Goal: Task Accomplishment & Management: Complete application form

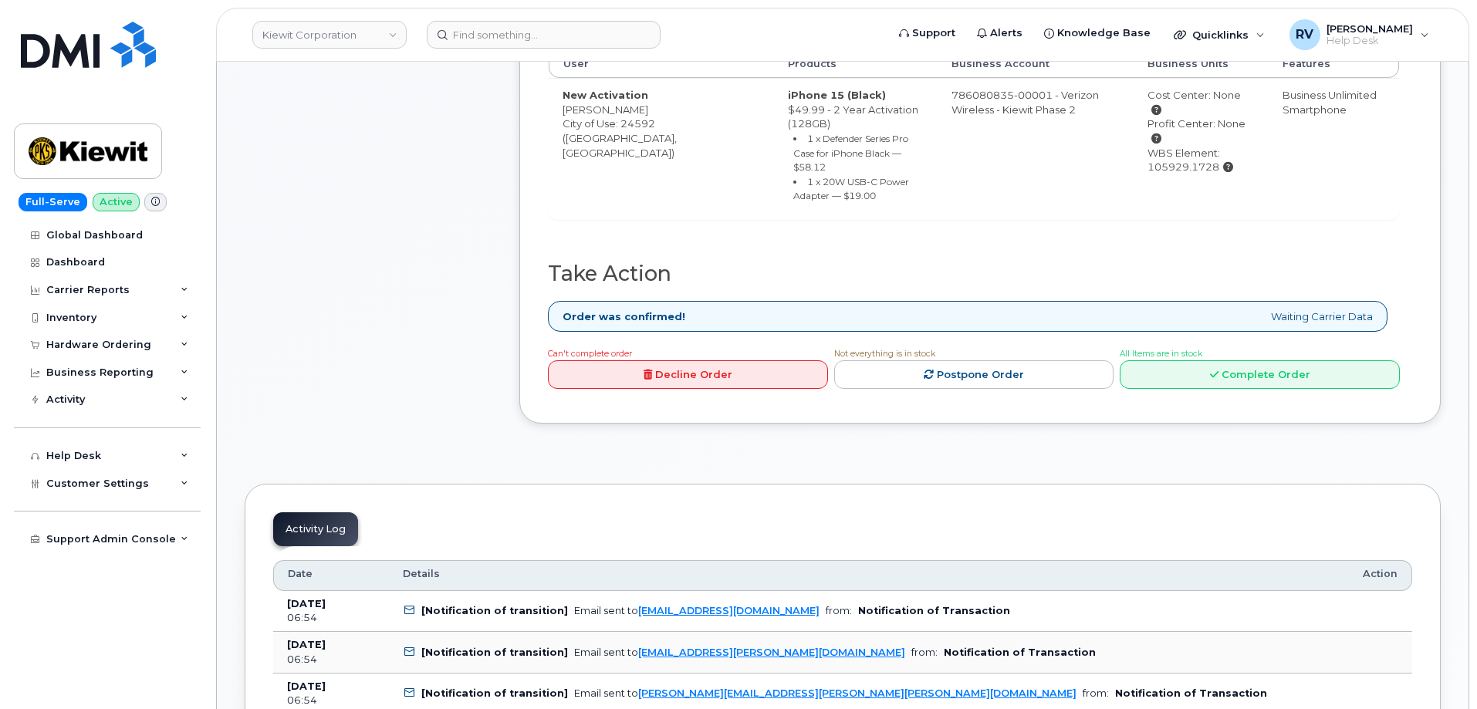
scroll to position [618, 0]
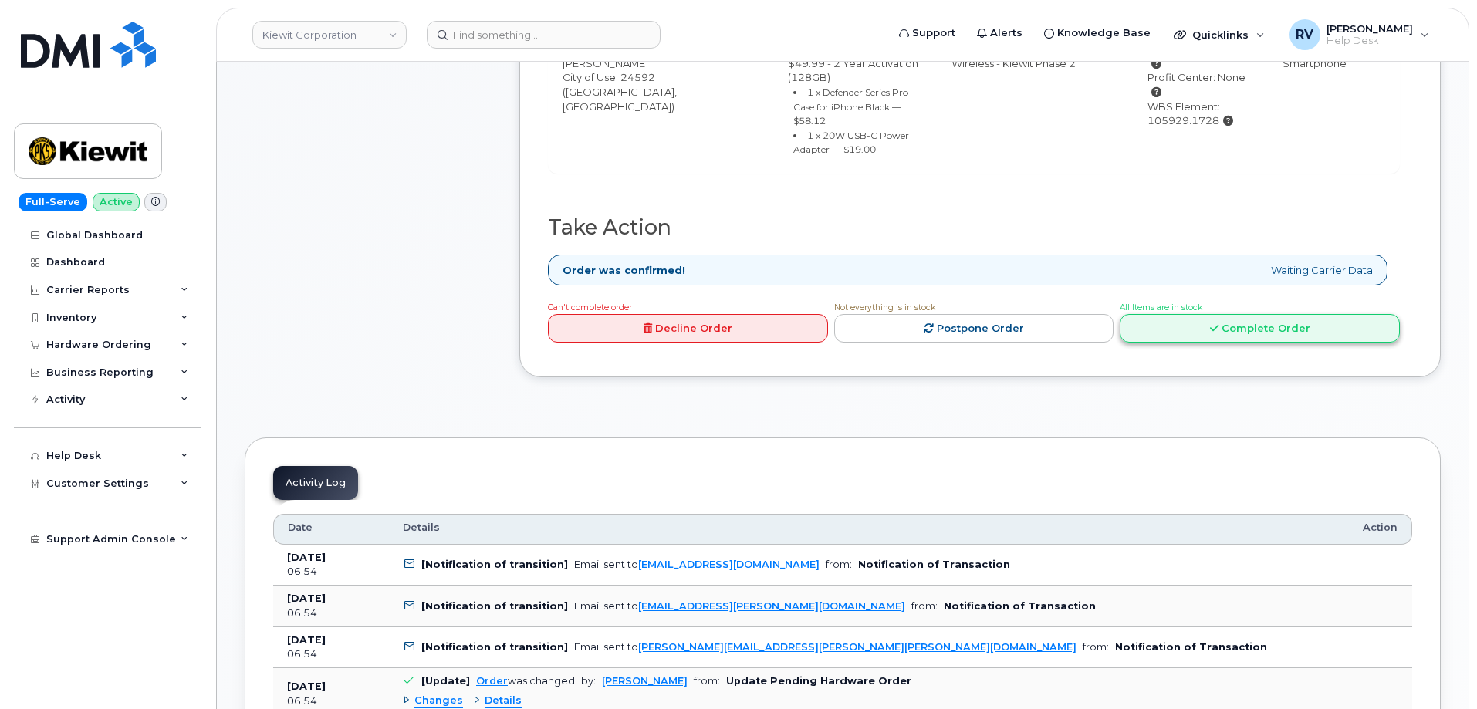
click at [1304, 318] on link "Complete Order" at bounding box center [1260, 328] width 280 height 29
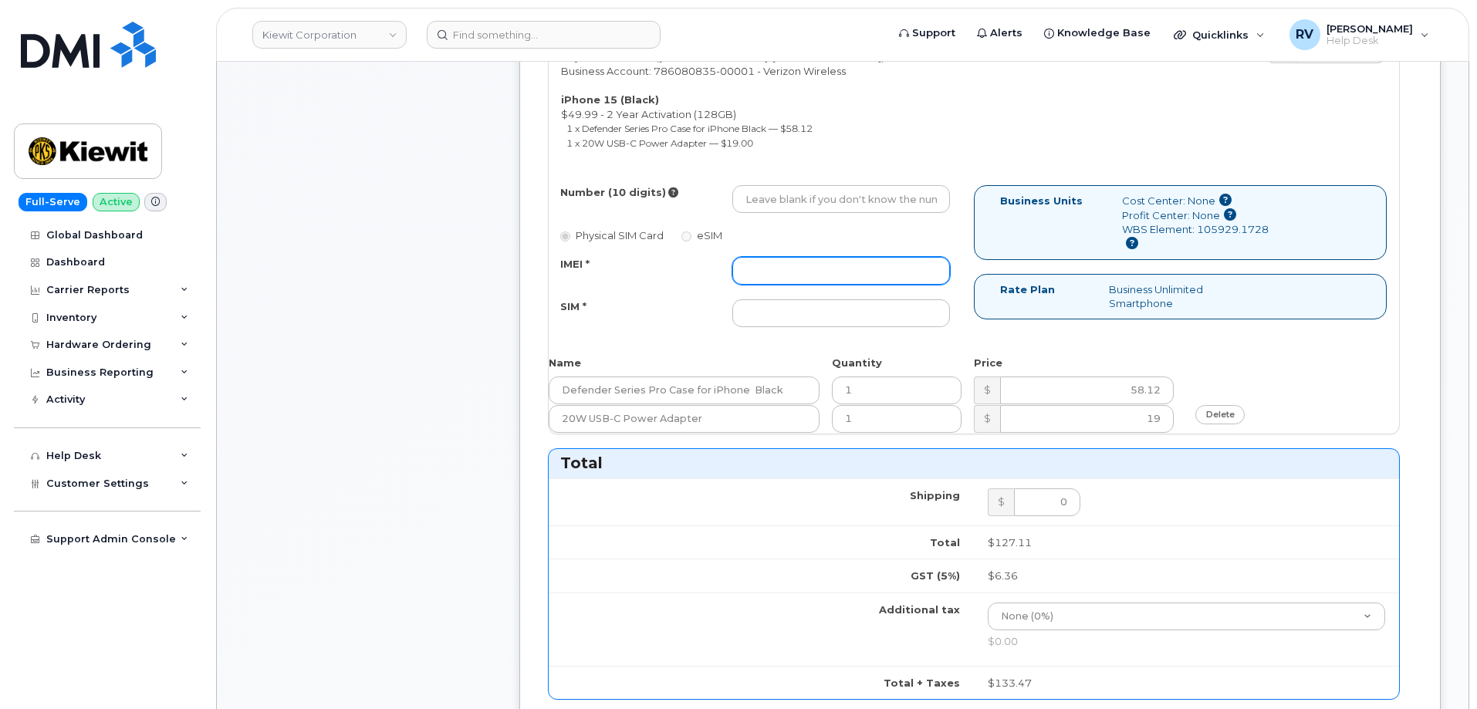
click at [791, 263] on input "IMEI *" at bounding box center [842, 271] width 218 height 28
paste input "355135957461986"
type input "355135957461986"
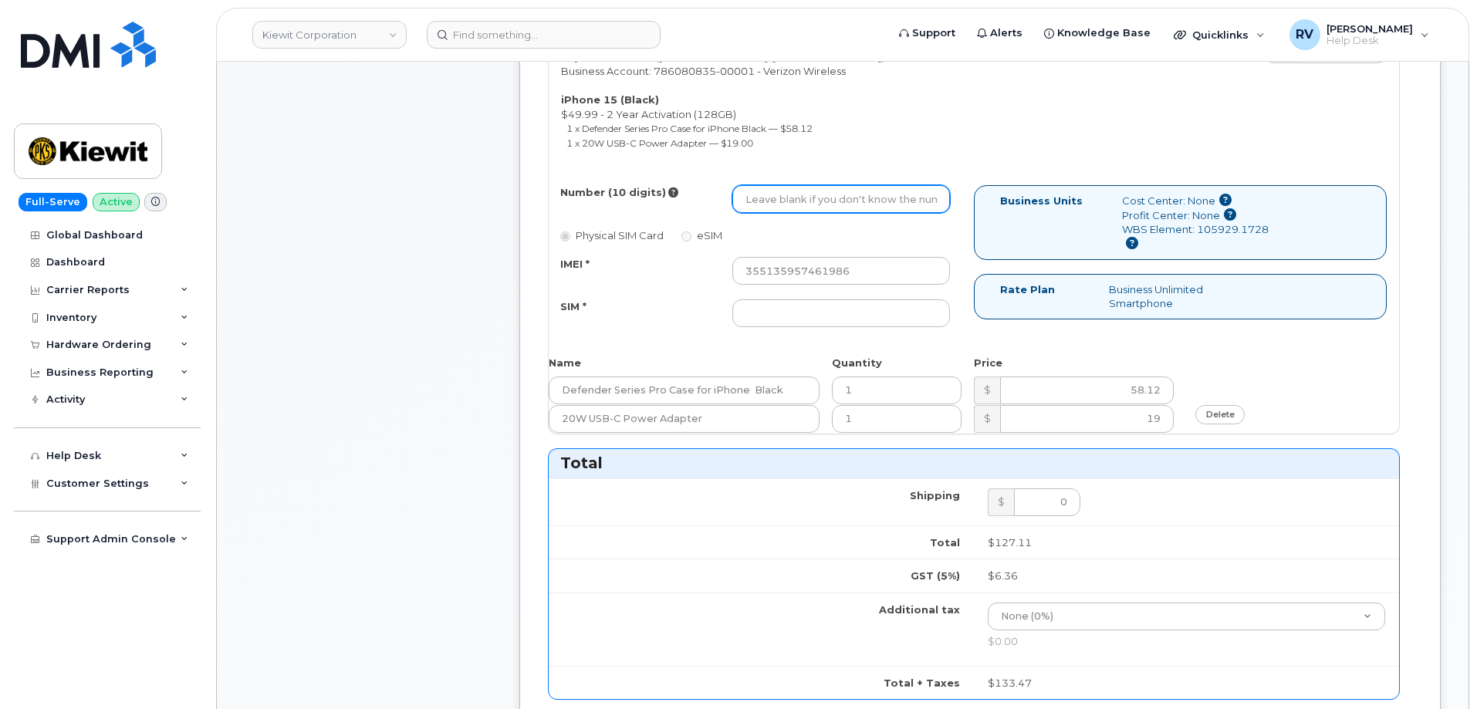
click at [805, 201] on input "Number (10 digits)" at bounding box center [842, 199] width 218 height 28
paste input "434-471-3279"
click at [796, 204] on input "434-471-3279" at bounding box center [842, 199] width 218 height 28
click at [771, 205] on input "434-4713279" at bounding box center [842, 199] width 218 height 28
type input "4344713279"
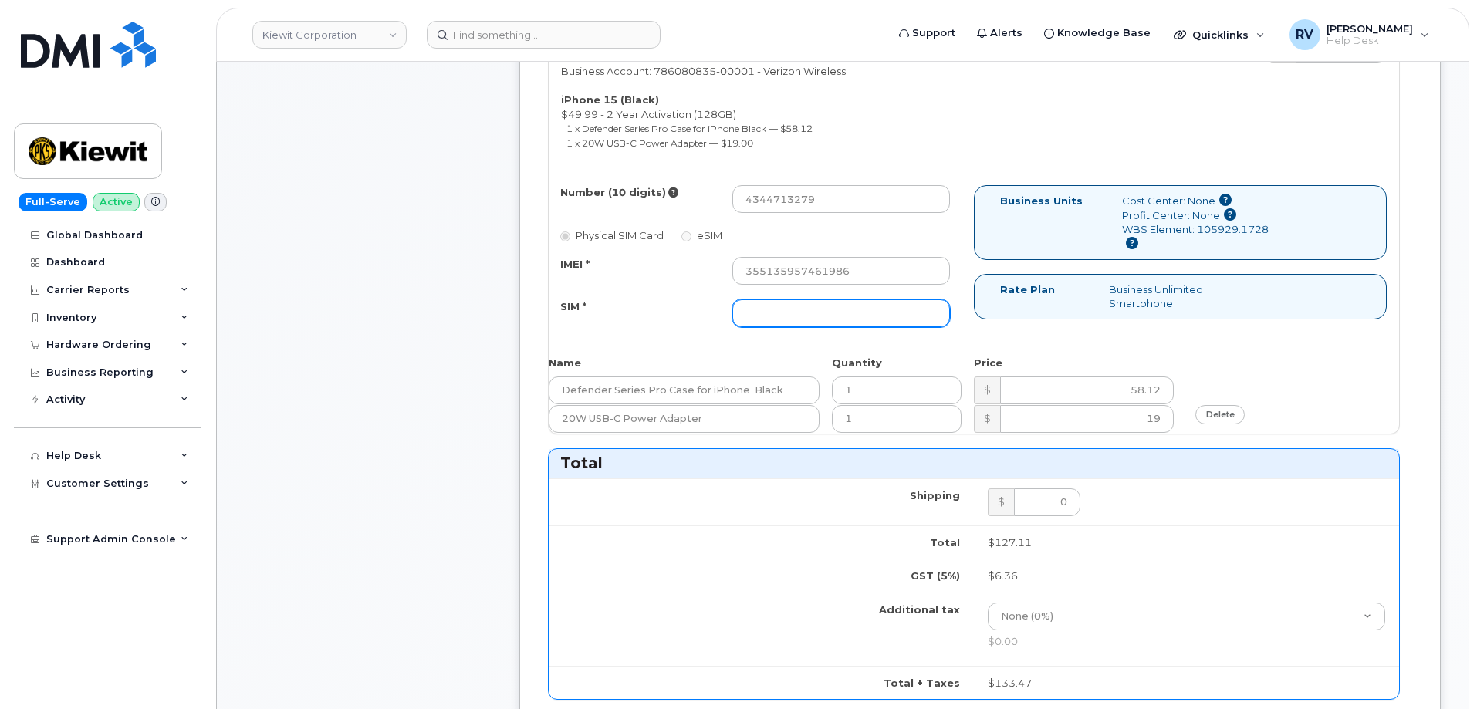
click at [773, 318] on input "SIM *" at bounding box center [842, 314] width 218 height 28
paste input "89049032007208888800208528999483"
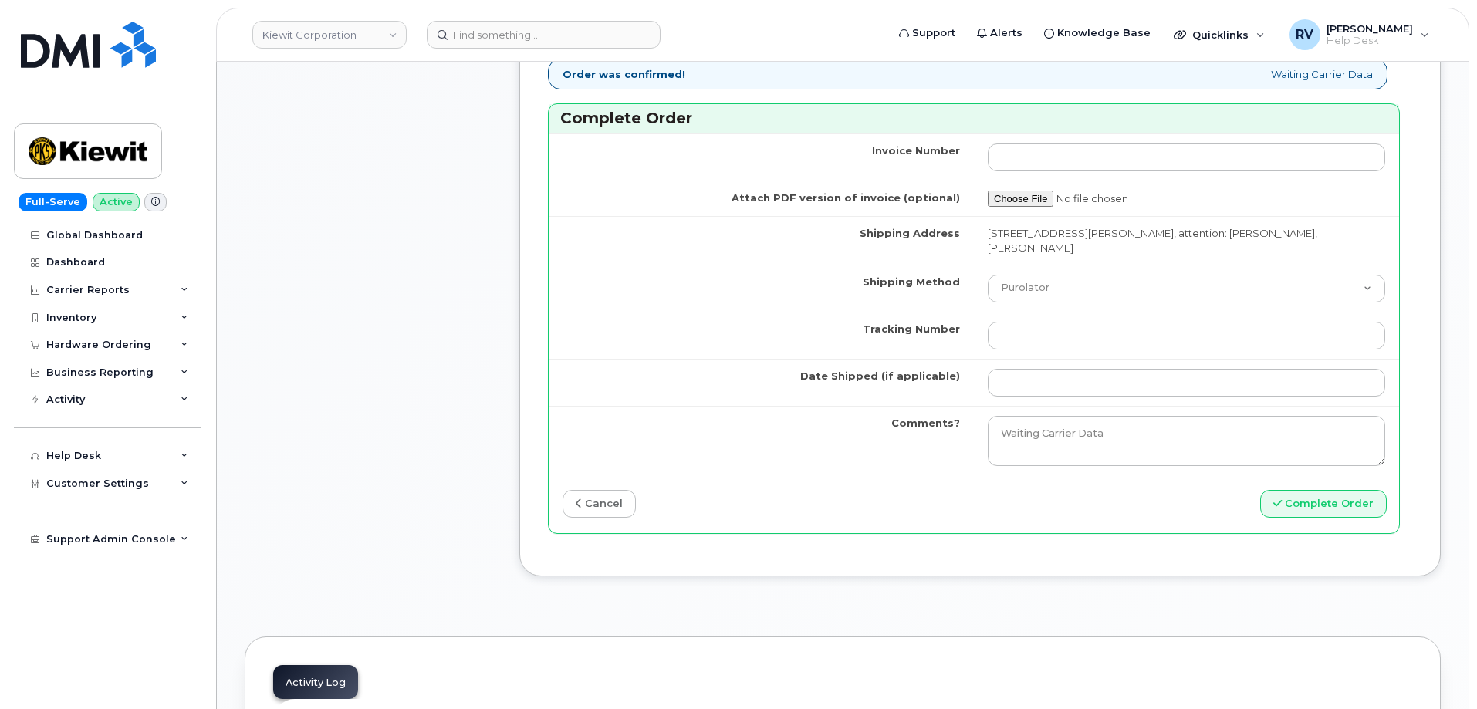
scroll to position [1312, 0]
type input "89049032007208888800208528999483"
click at [1060, 289] on select "Purolator UPS FedEx Canada Post Courier Other Drop Off Pick Up" at bounding box center [1187, 288] width 398 height 28
select select "FedEx"
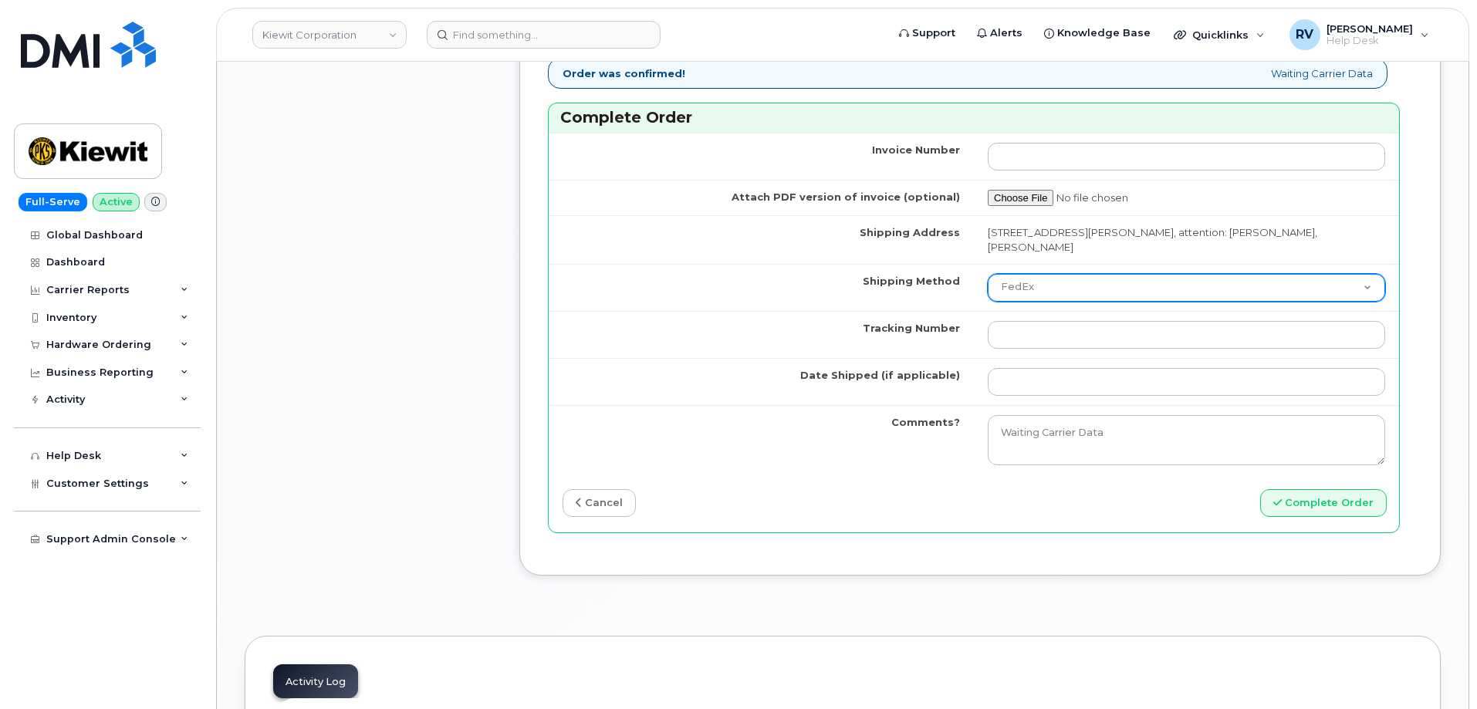
click at [988, 274] on select "Purolator UPS FedEx Canada Post Courier Other Drop Off Pick Up" at bounding box center [1187, 288] width 398 height 28
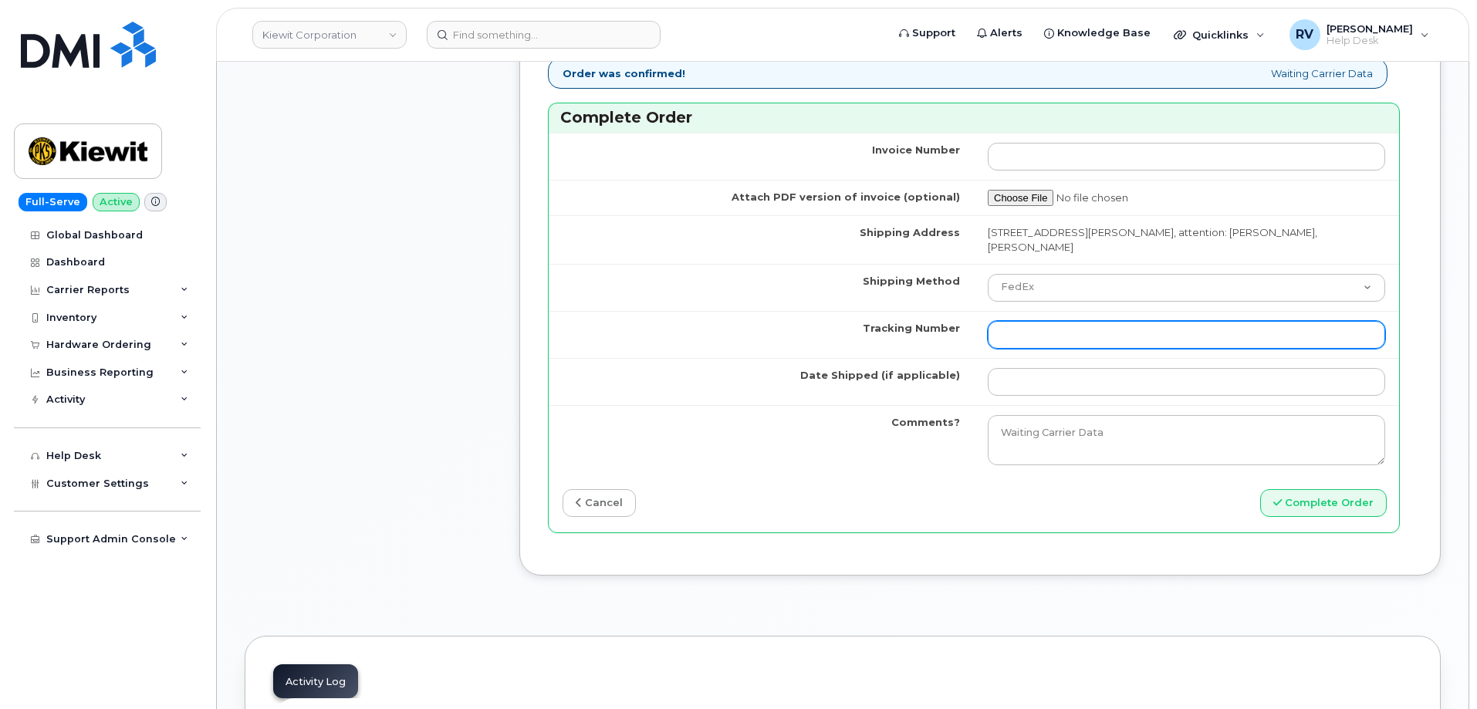
click at [1085, 334] on input "Tracking Number" at bounding box center [1187, 335] width 398 height 28
paste input "434863172707"
type input "434863172707"
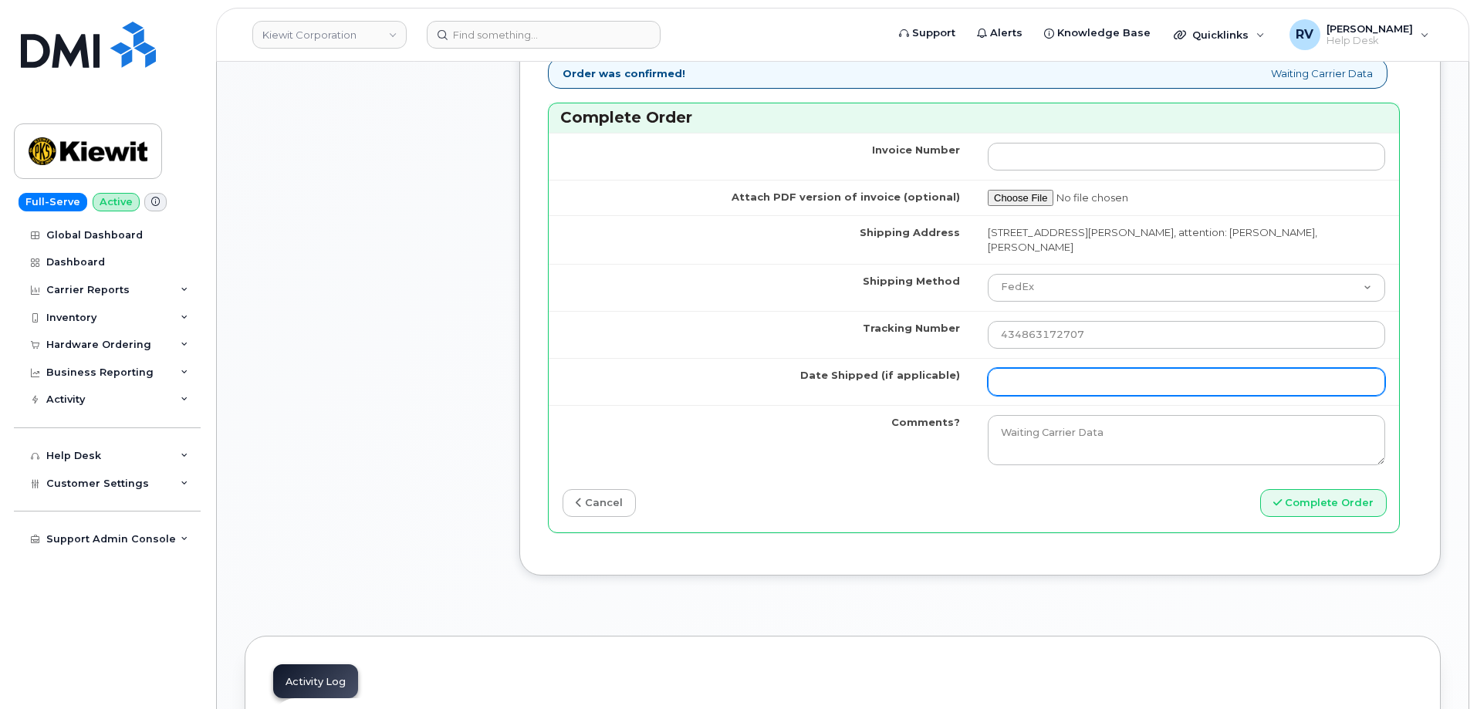
drag, startPoint x: 1060, startPoint y: 380, endPoint x: 1065, endPoint y: 372, distance: 9.4
click at [1060, 380] on input "Date Shipped (if applicable)" at bounding box center [1187, 382] width 398 height 28
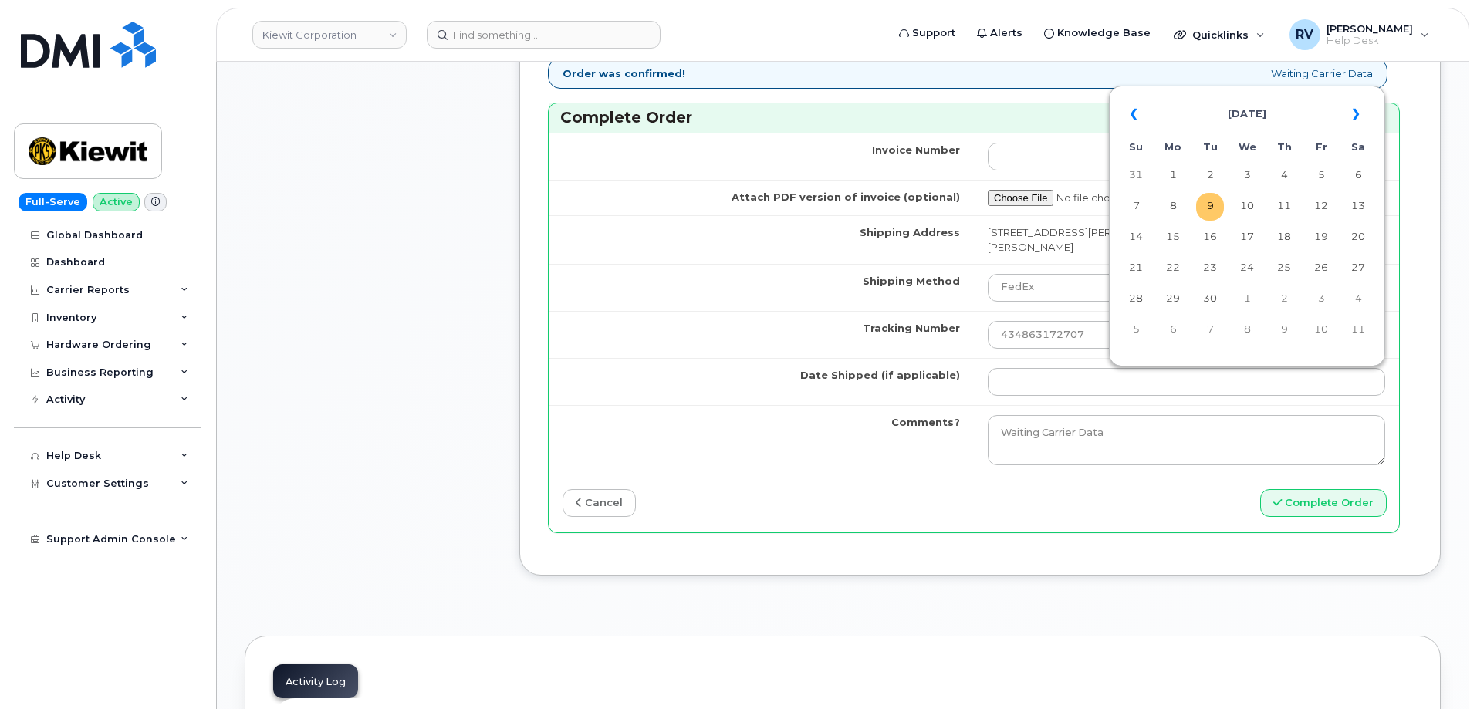
click at [1208, 205] on td "9" at bounding box center [1210, 207] width 28 height 28
type input "[DATE]"
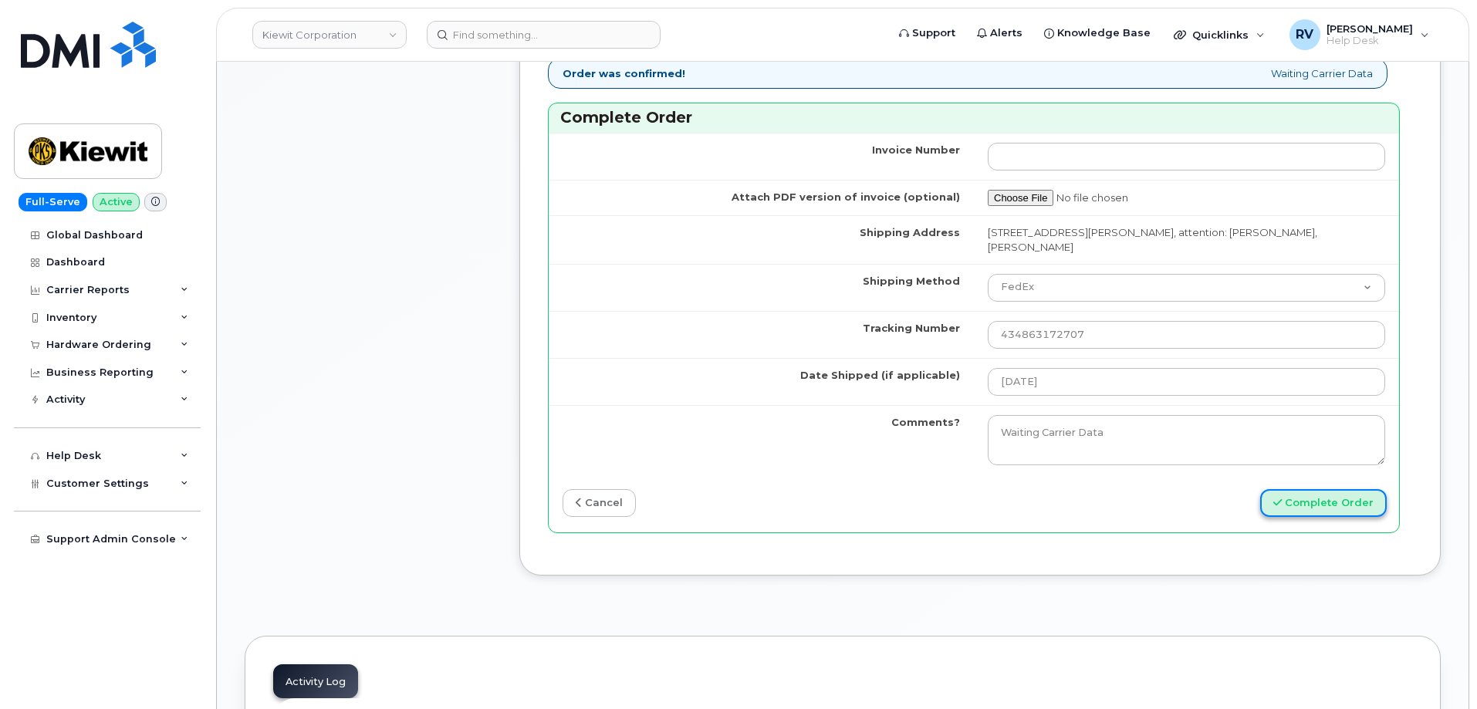
click at [1312, 506] on button "Complete Order" at bounding box center [1324, 503] width 127 height 29
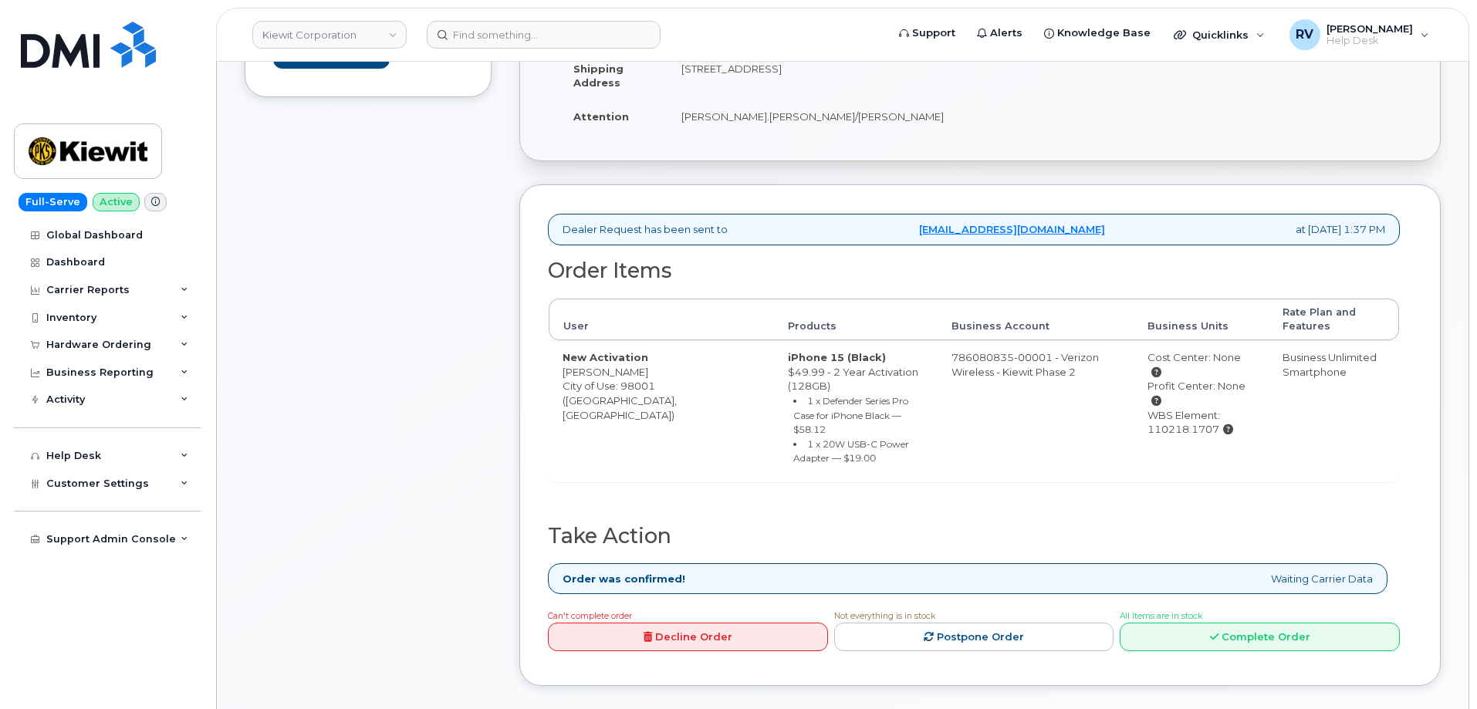
scroll to position [386, 0]
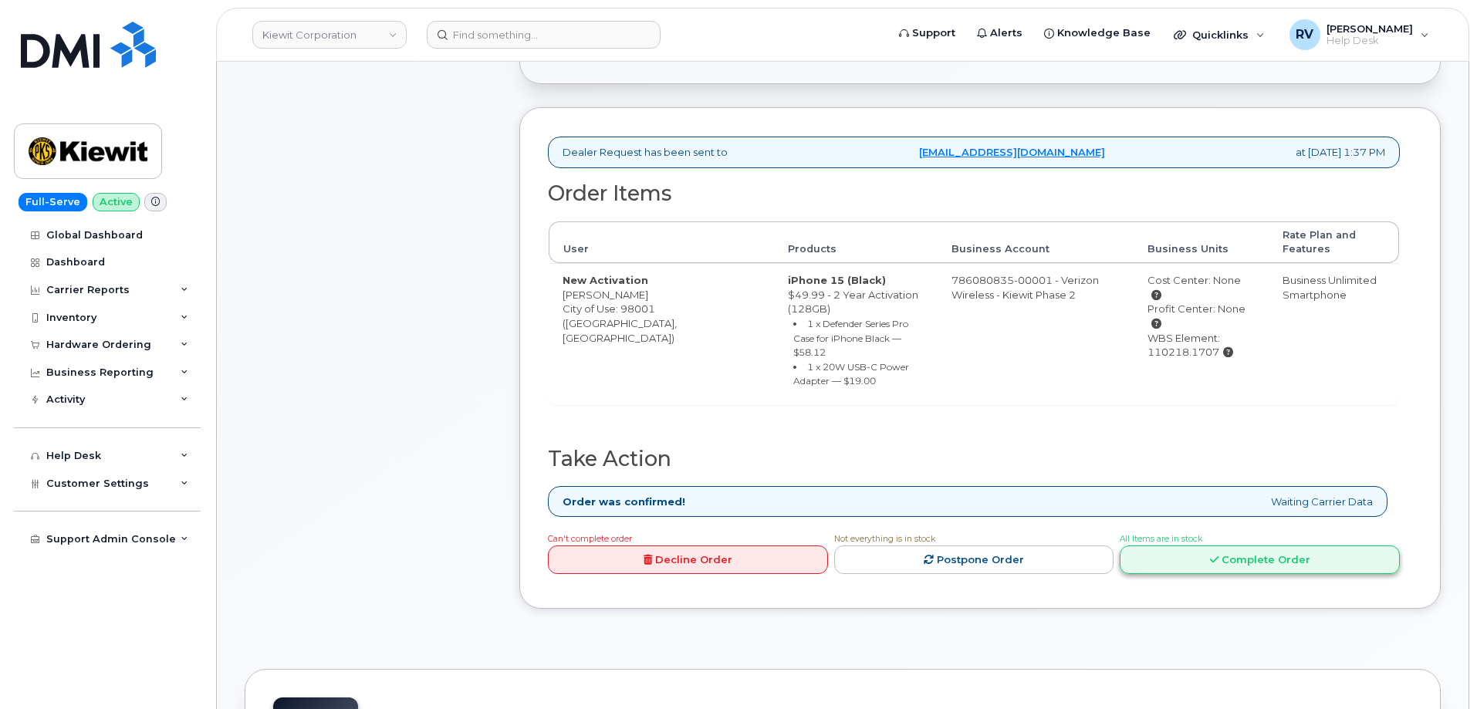
click at [1227, 552] on link "Complete Order" at bounding box center [1260, 560] width 280 height 29
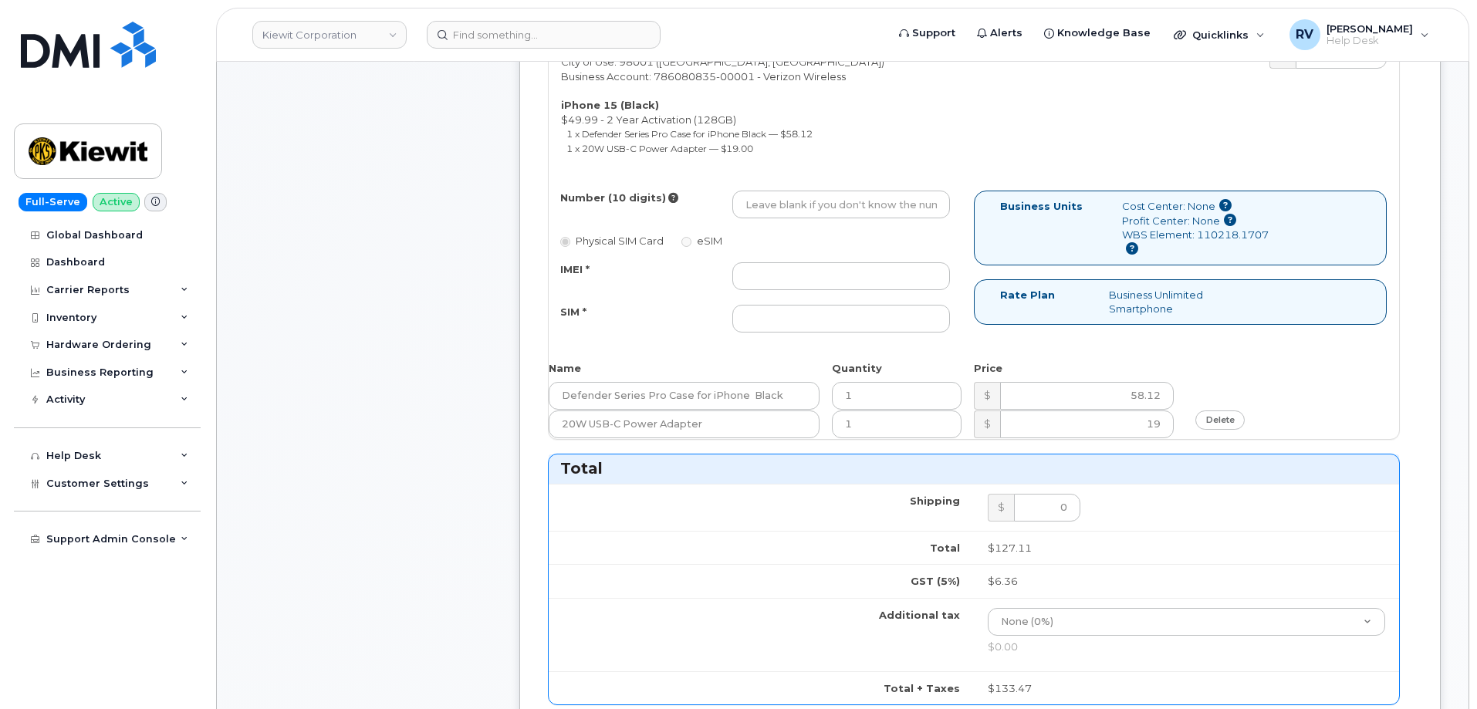
scroll to position [618, 0]
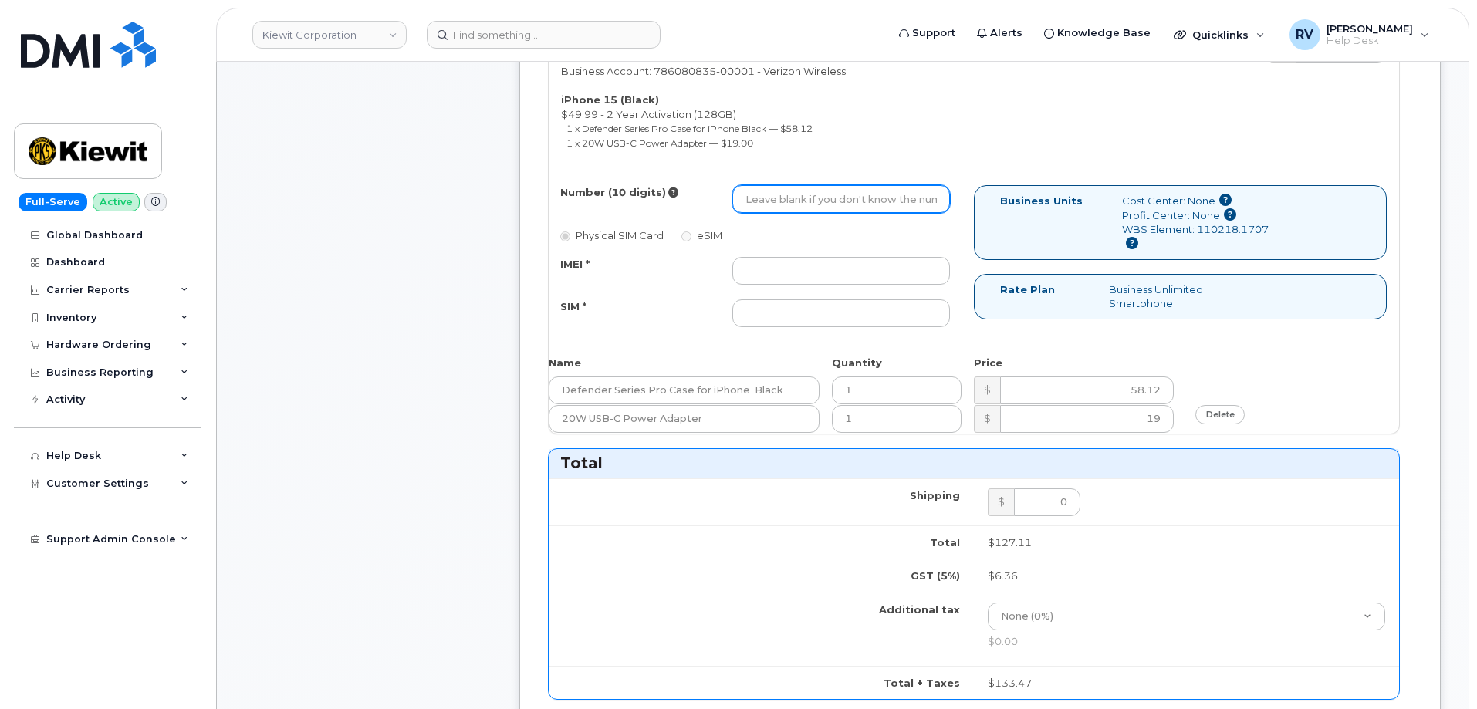
click at [788, 209] on input "Number (10 digits)" at bounding box center [842, 199] width 218 height 28
paste input "253-294-6634"
click at [797, 208] on input "253-294-6634" at bounding box center [842, 199] width 218 height 28
type input "2532946634"
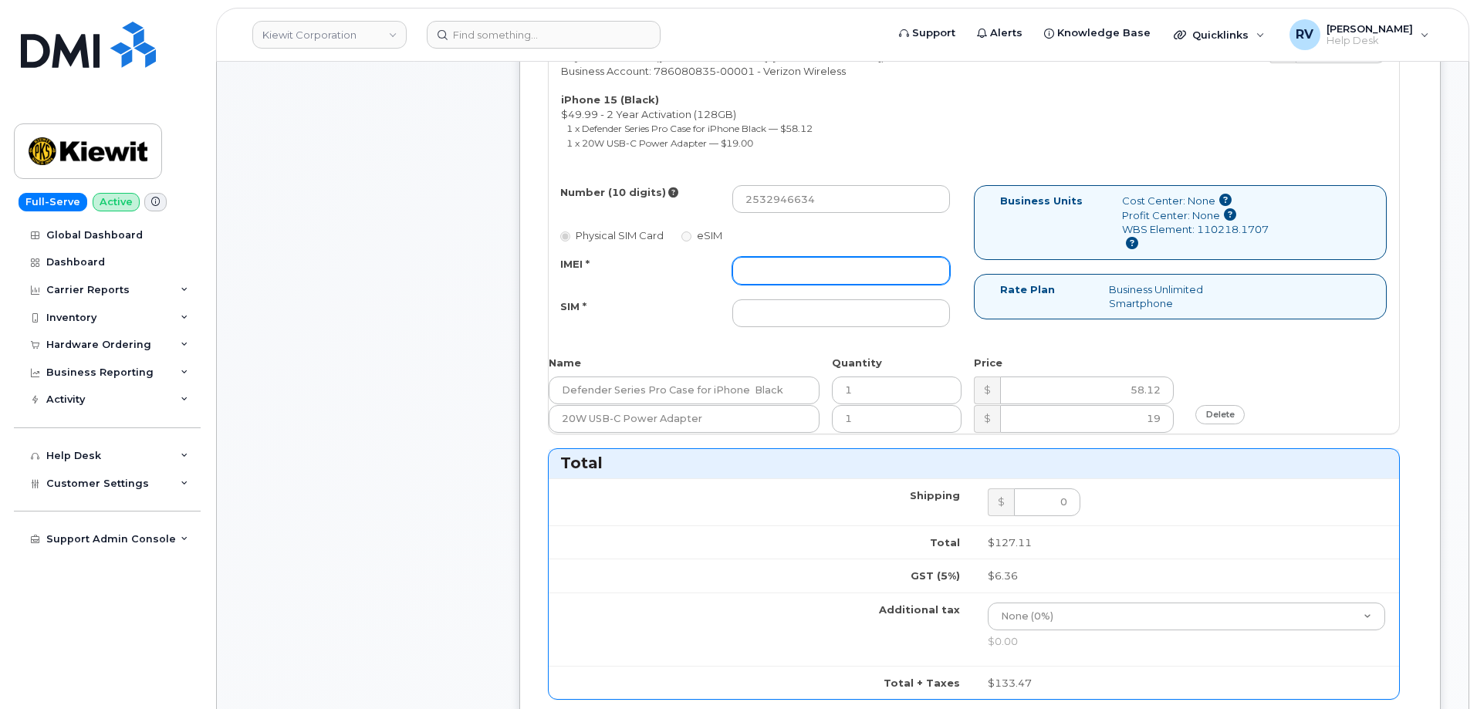
click at [777, 276] on input "IMEI *" at bounding box center [842, 271] width 218 height 28
paste input "356832820534010"
type input "356832820534010"
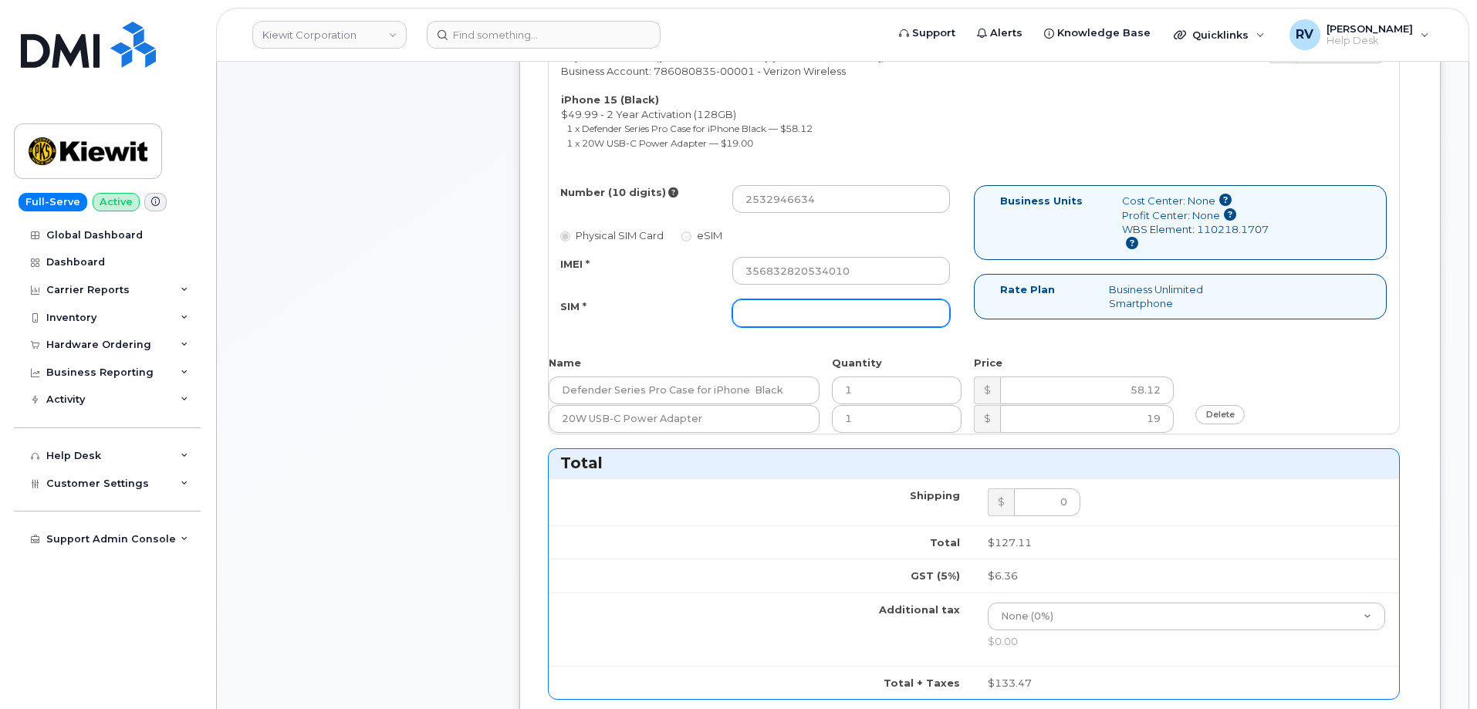
click at [817, 307] on input "SIM *" at bounding box center [842, 314] width 218 height 28
paste input "89049032007208888900180923086259"
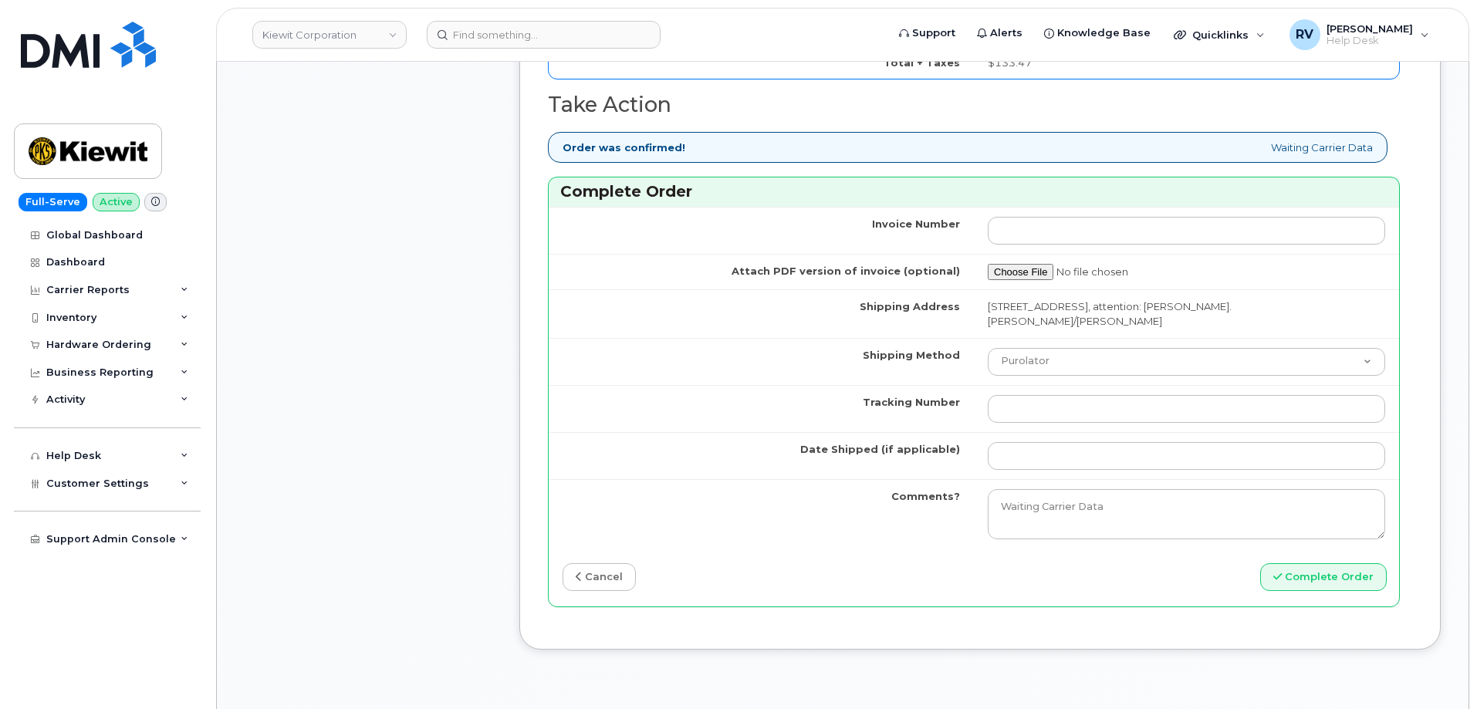
scroll to position [1312, 0]
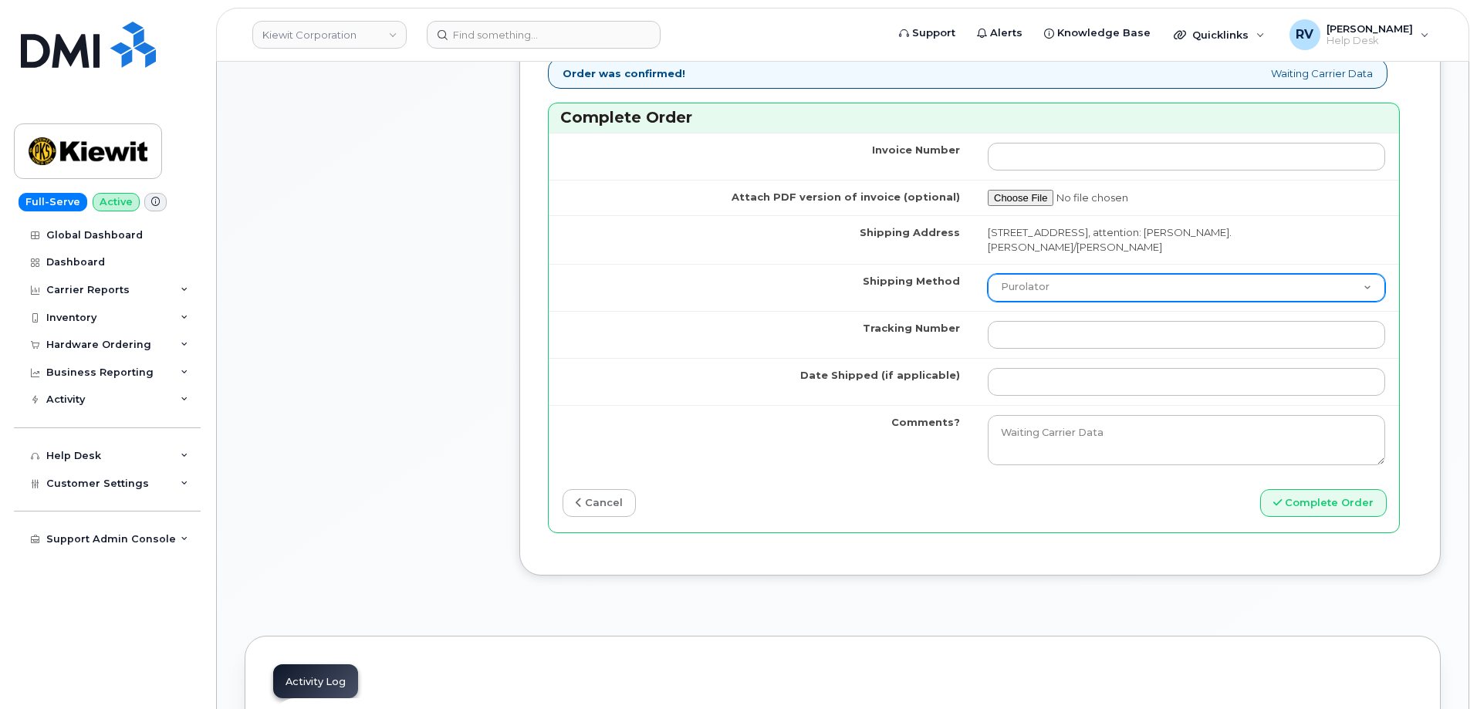
type input "89049032007208888900180923086259"
click at [1064, 291] on select "Purolator UPS FedEx Canada Post Courier Other Drop Off Pick Up" at bounding box center [1187, 288] width 398 height 28
select select "FedEx"
click at [988, 274] on select "Purolator UPS FedEx Canada Post Courier Other Drop Off Pick Up" at bounding box center [1187, 288] width 398 height 28
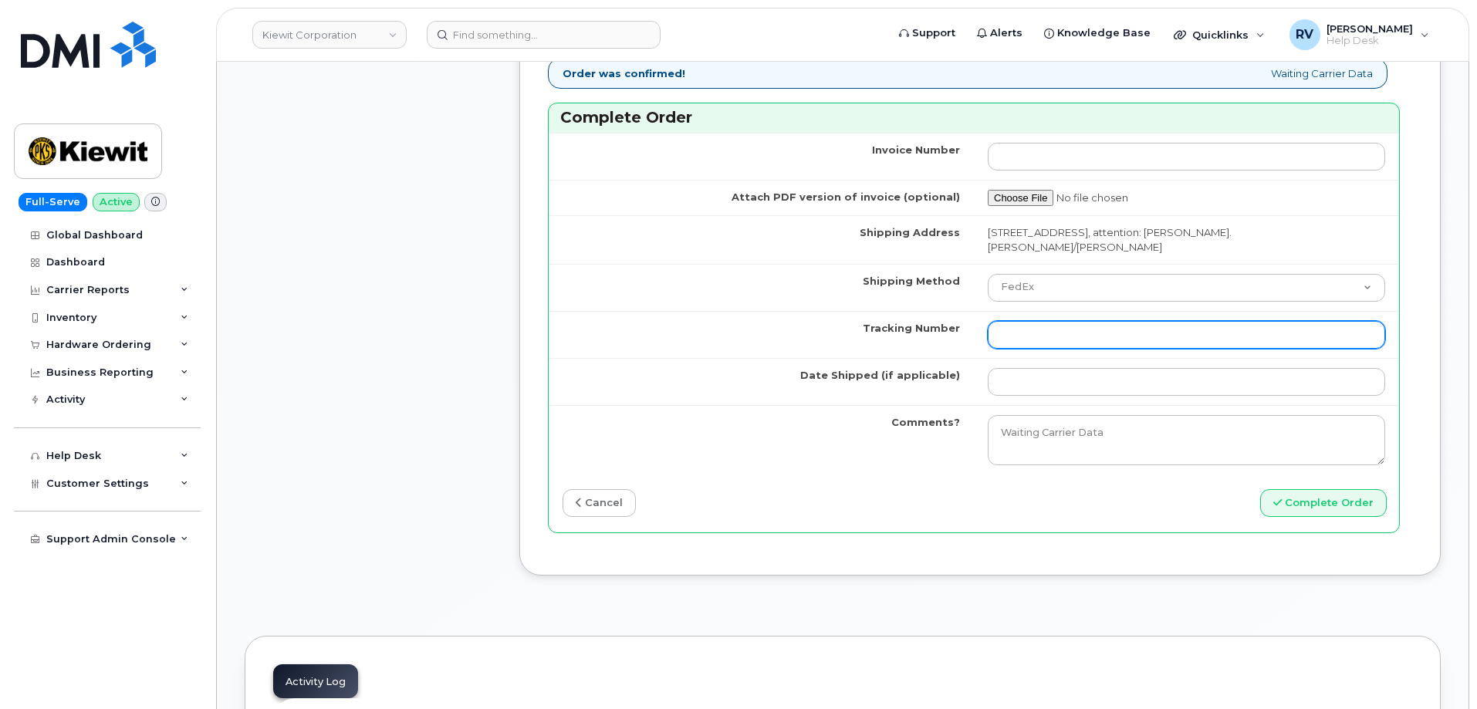
click at [1027, 327] on input "Tracking Number" at bounding box center [1187, 335] width 398 height 28
paste input "434863172718"
type input "434863172718"
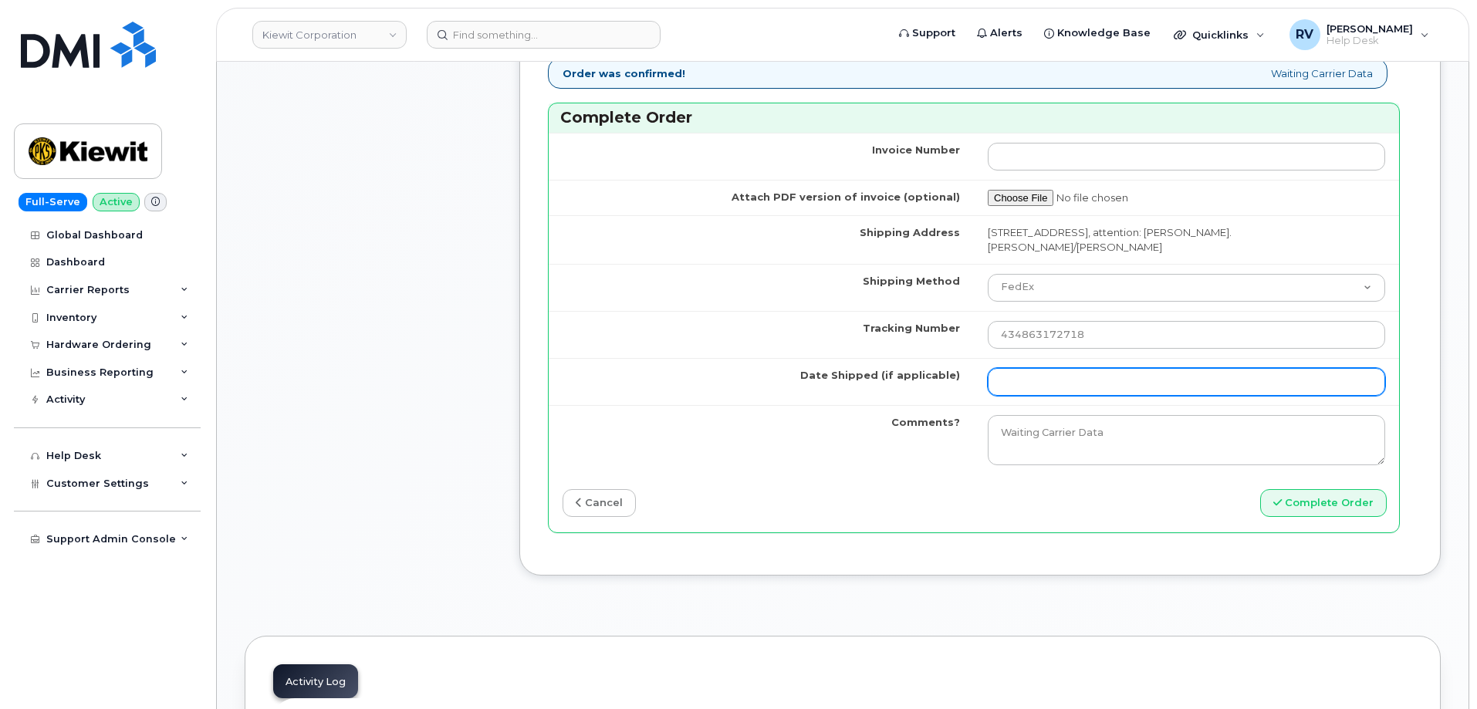
drag, startPoint x: 1039, startPoint y: 386, endPoint x: 1070, endPoint y: 384, distance: 31.0
click at [1040, 386] on input "Date Shipped (if applicable)" at bounding box center [1187, 382] width 398 height 28
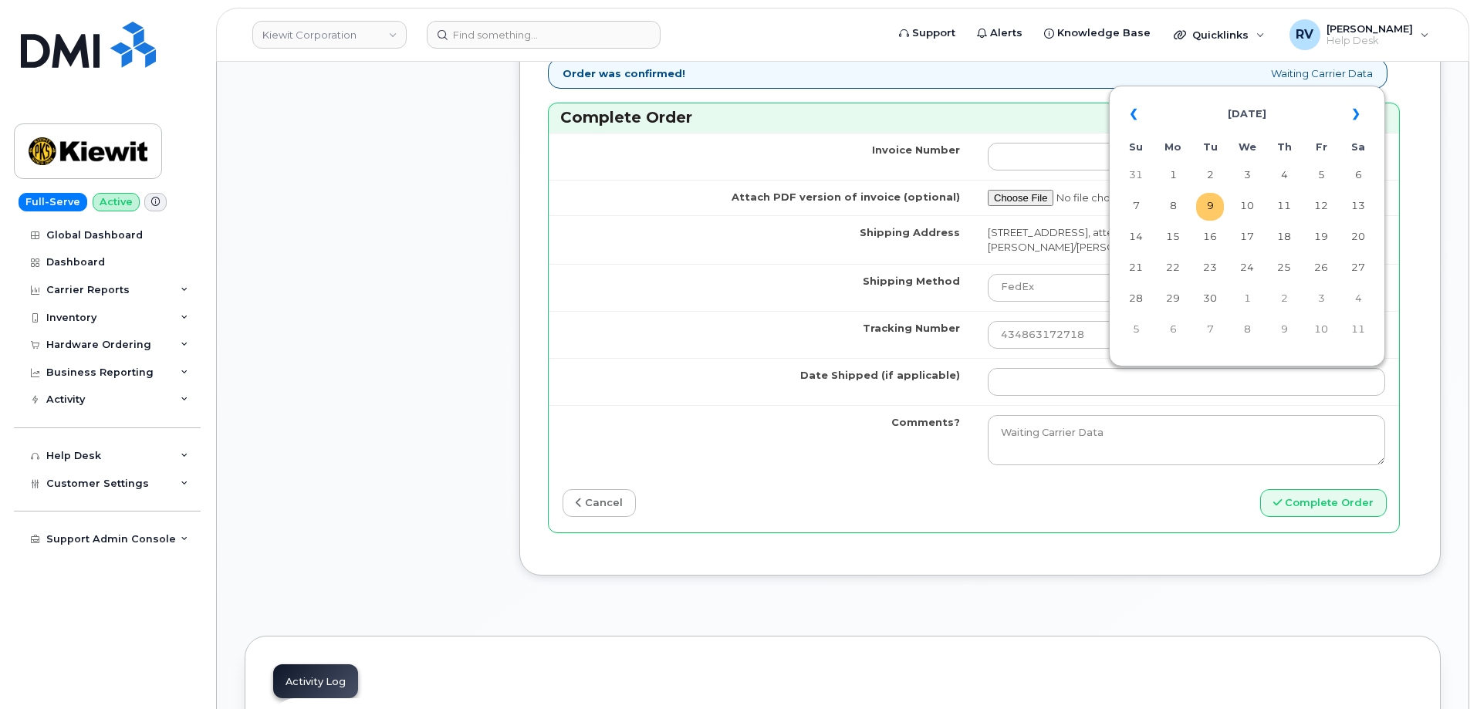
click at [1212, 209] on td "9" at bounding box center [1210, 207] width 28 height 28
type input "[DATE]"
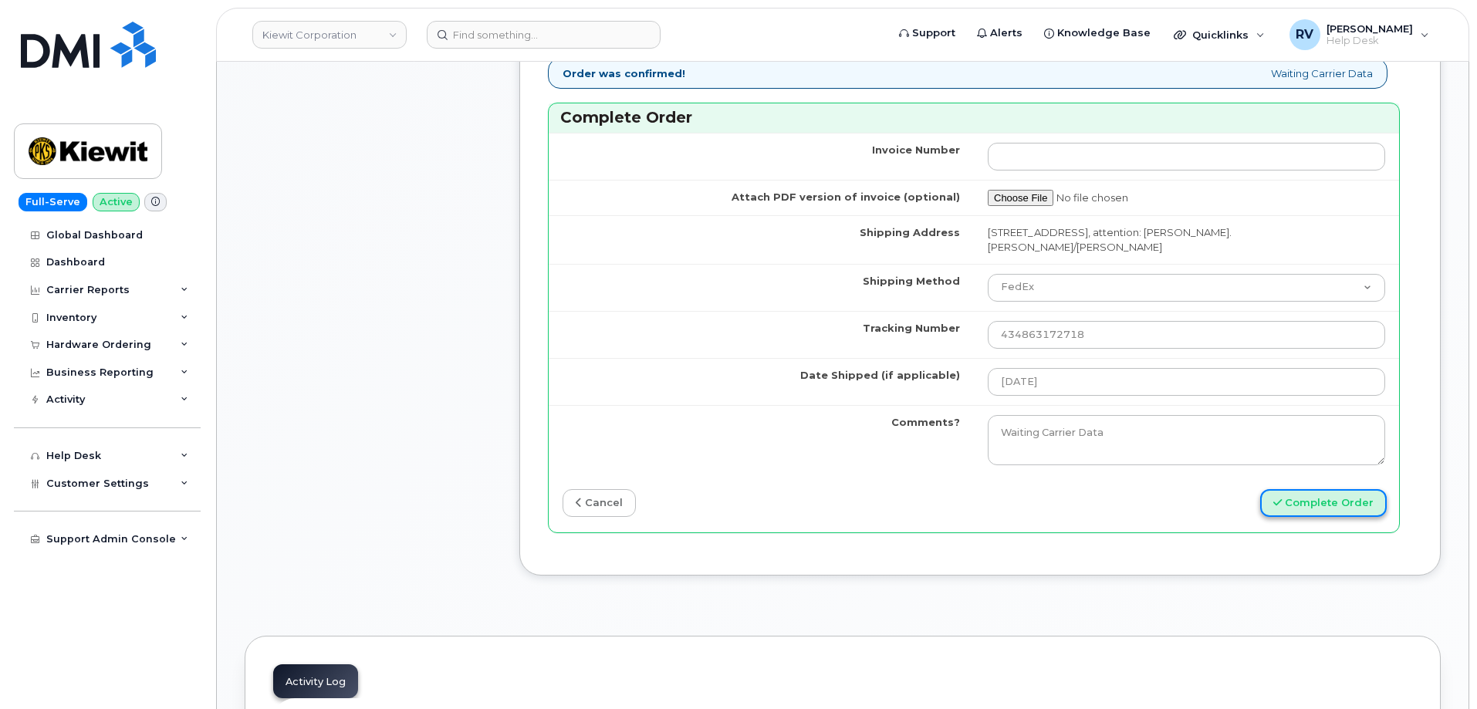
click at [1303, 504] on button "Complete Order" at bounding box center [1324, 503] width 127 height 29
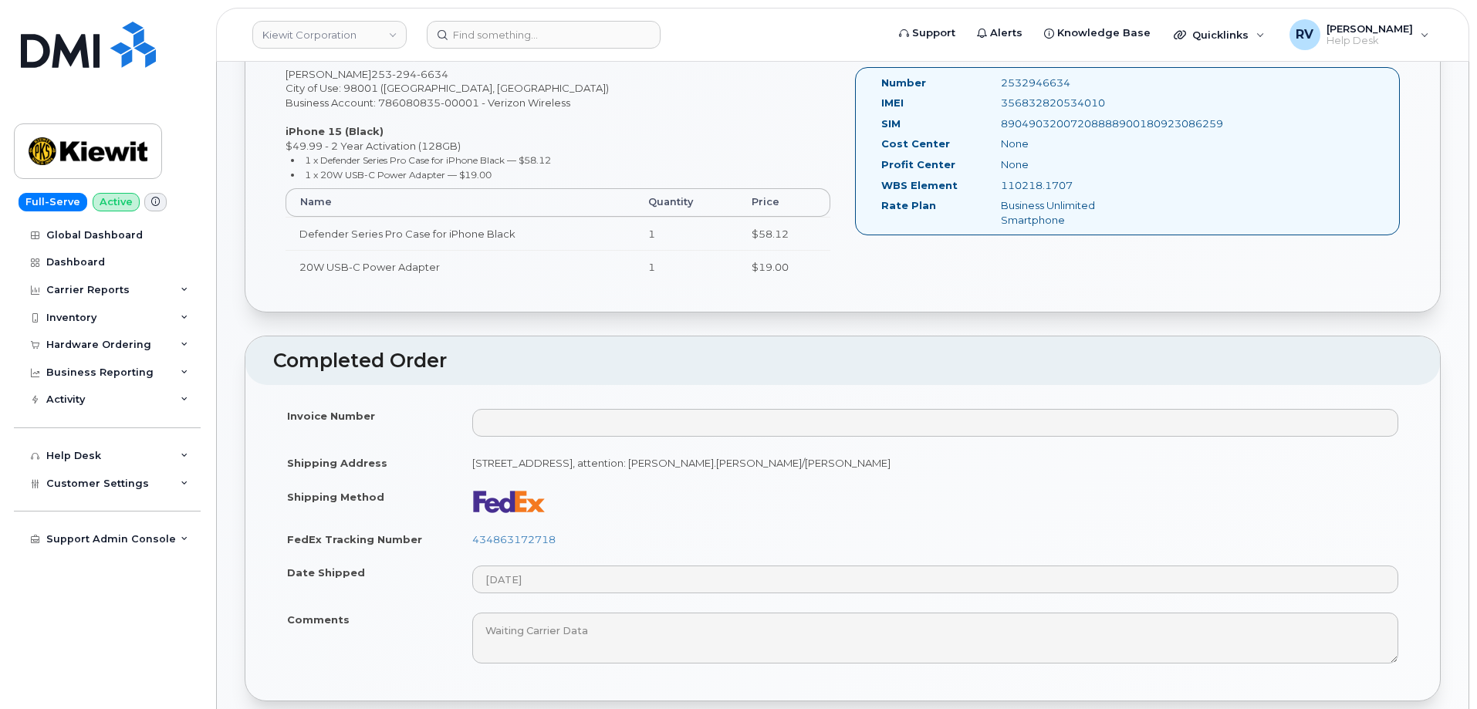
scroll to position [695, 0]
